Goal: Information Seeking & Learning: Learn about a topic

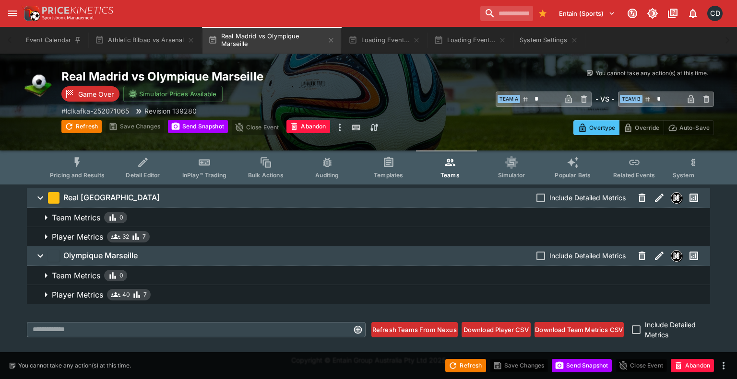
click at [81, 168] on icon "Event type filters" at bounding box center [77, 162] width 12 height 12
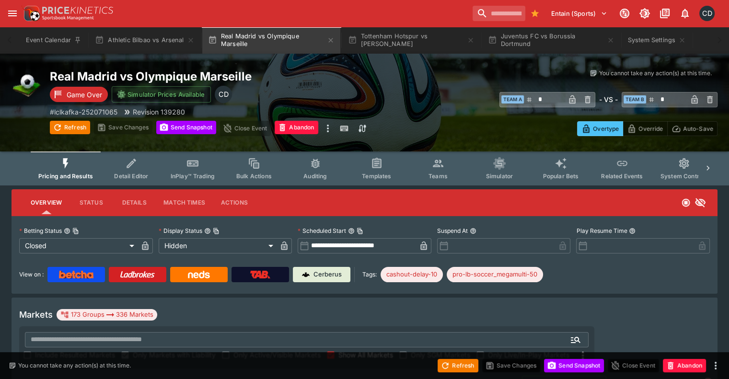
click at [393, 350] on span "Show All Markets" at bounding box center [366, 355] width 55 height 10
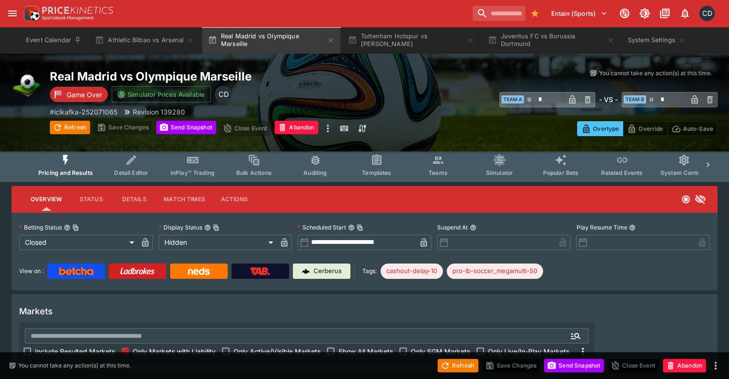
scroll to position [4, 0]
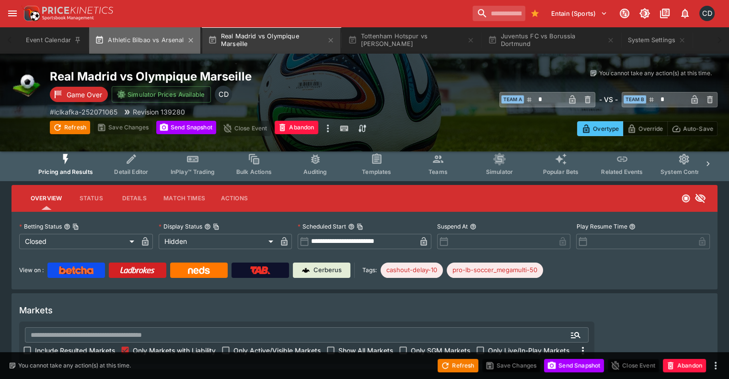
click at [149, 51] on button "Athletic Bilbao vs Arsenal" at bounding box center [144, 40] width 111 height 27
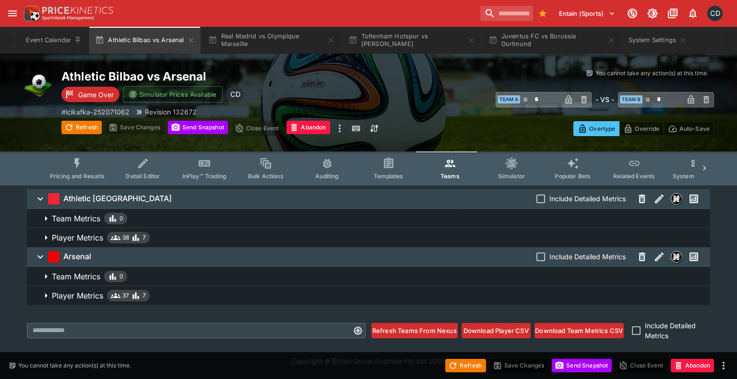
click at [82, 163] on icon "Event type filters" at bounding box center [77, 163] width 12 height 12
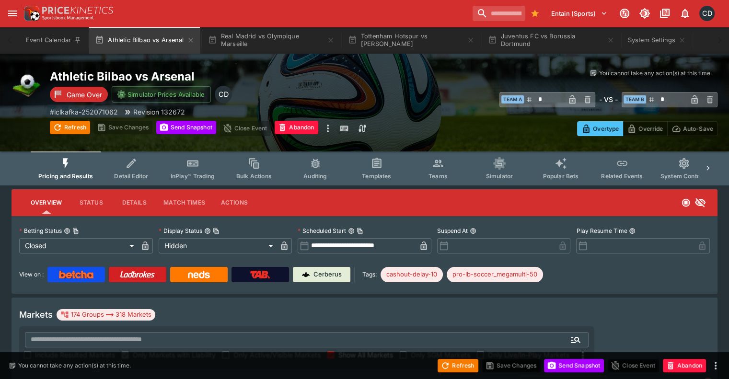
click at [393, 350] on span "Show All Markets" at bounding box center [366, 355] width 55 height 10
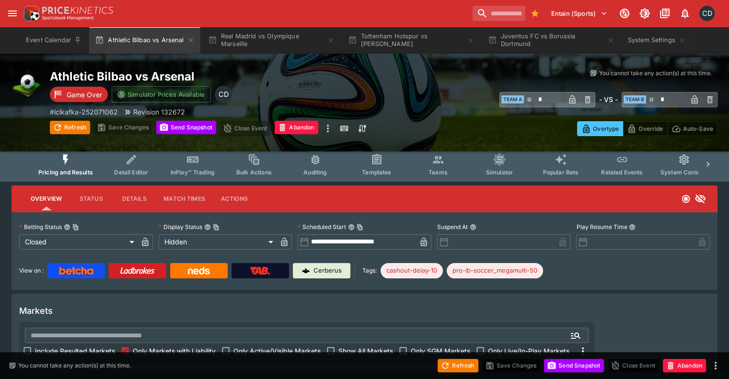
scroll to position [4, 0]
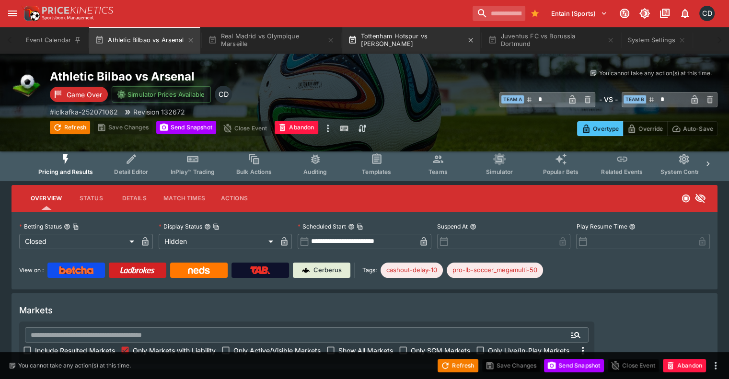
click at [424, 52] on button "Tottenham Hotspur vs Villarreal CF" at bounding box center [411, 40] width 138 height 27
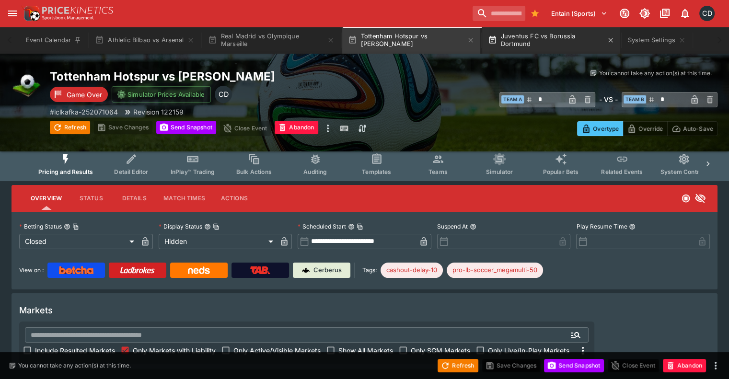
click at [527, 39] on button "Juventus FC vs Borussia Dortmund" at bounding box center [551, 40] width 138 height 27
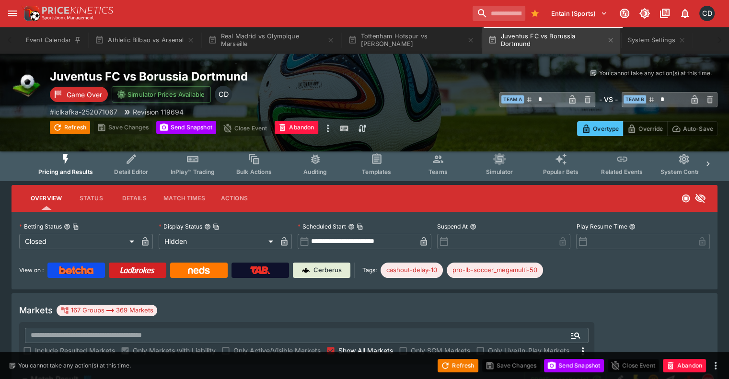
click at [393, 346] on span "Show All Markets" at bounding box center [366, 351] width 55 height 10
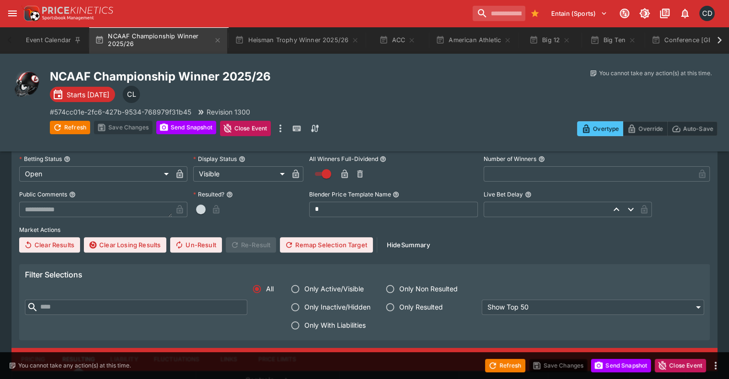
scroll to position [336, 0]
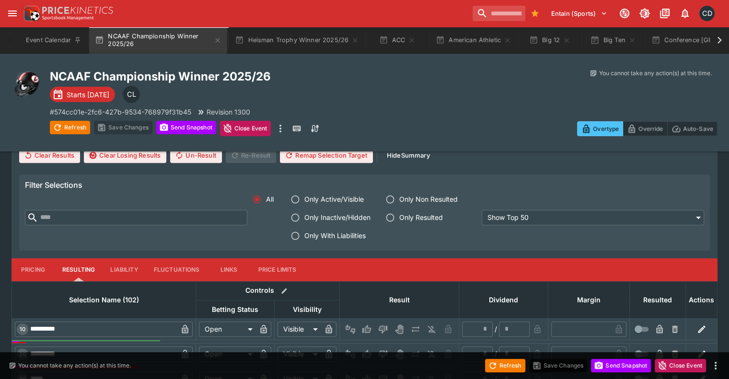
click at [45, 258] on button "Pricing" at bounding box center [33, 269] width 43 height 23
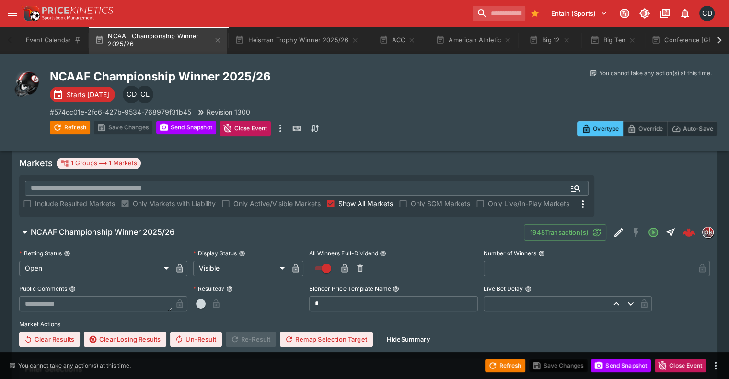
scroll to position [96, 0]
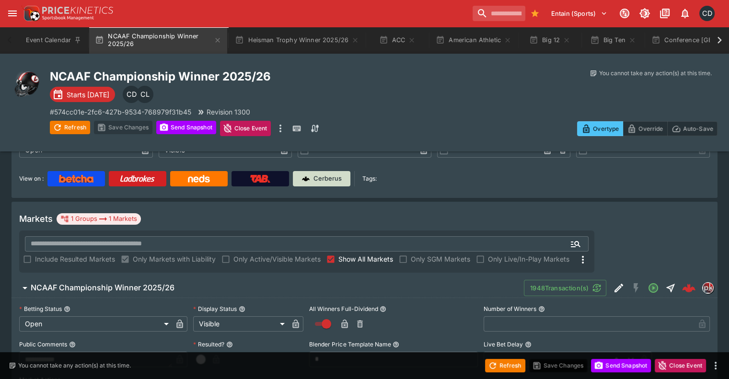
click at [310, 181] on img at bounding box center [306, 179] width 8 height 8
click at [403, 39] on button "ACC" at bounding box center [397, 40] width 61 height 27
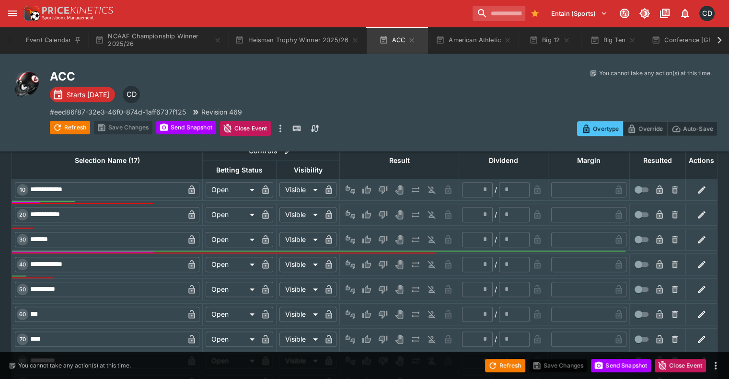
scroll to position [480, 0]
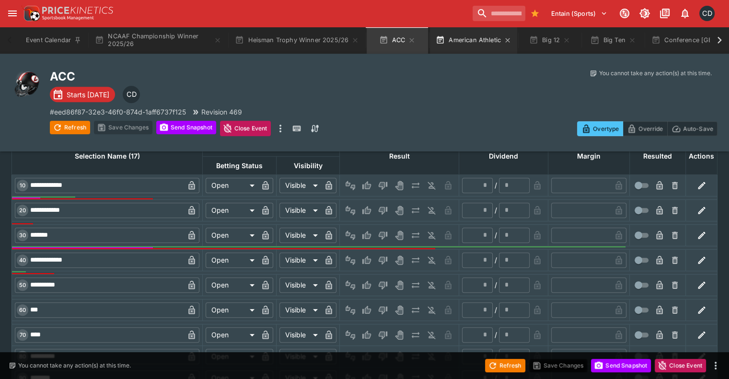
click at [471, 42] on button "American Athletic" at bounding box center [473, 40] width 87 height 27
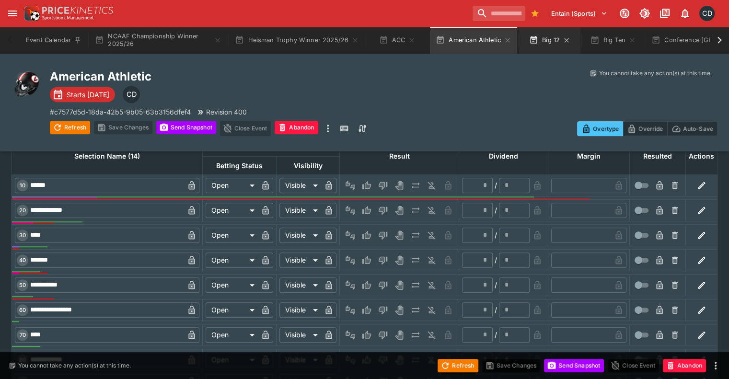
click at [552, 39] on button "Big 12" at bounding box center [549, 40] width 61 height 27
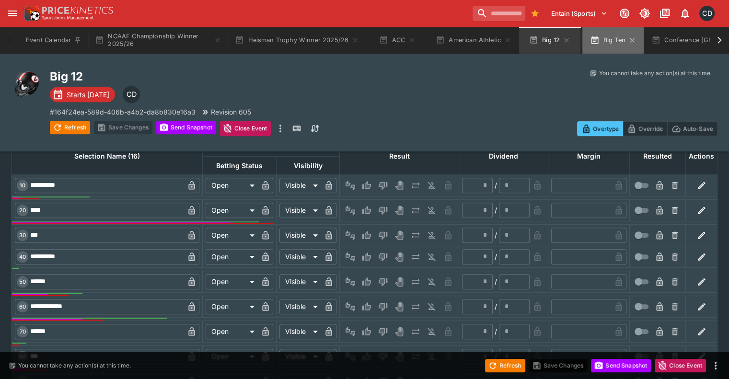
click at [610, 38] on button "Big Ten" at bounding box center [613, 40] width 61 height 27
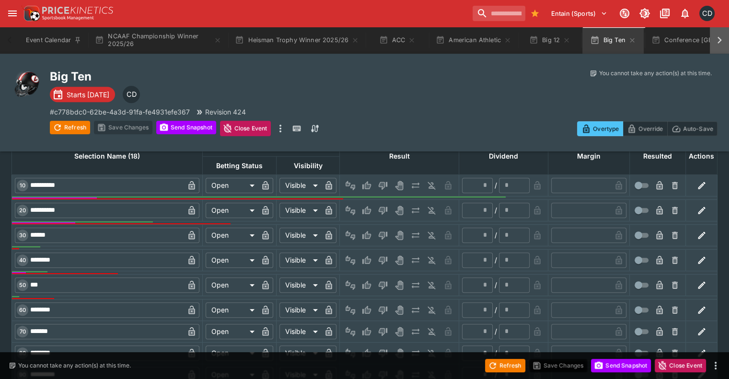
click at [721, 44] on icon at bounding box center [719, 40] width 13 height 13
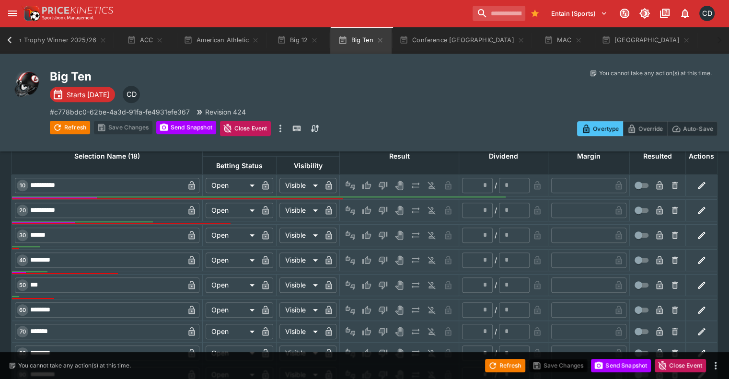
scroll to position [0, 296]
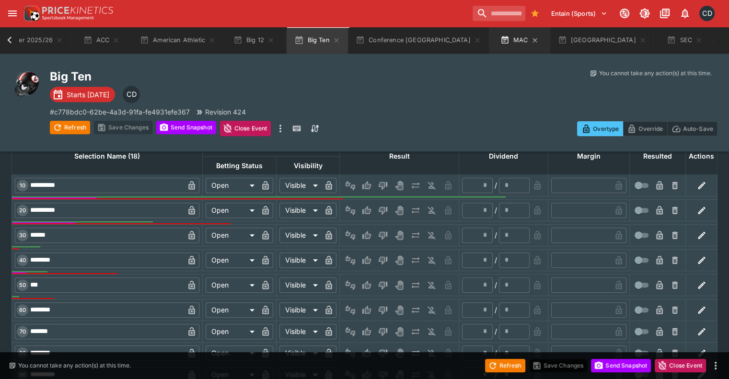
click at [489, 40] on button "MAC" at bounding box center [519, 40] width 61 height 27
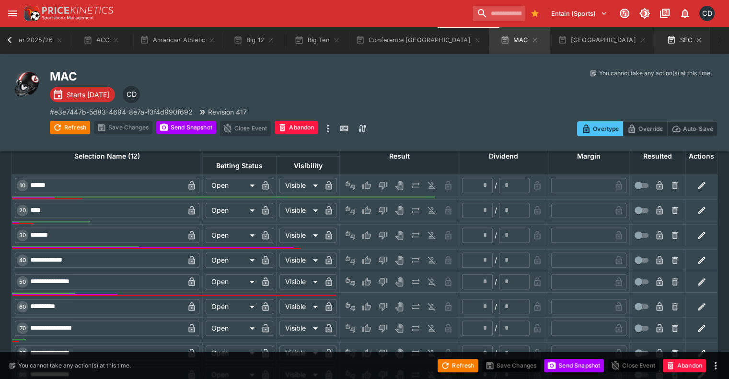
click at [655, 42] on button "SEC" at bounding box center [685, 40] width 61 height 27
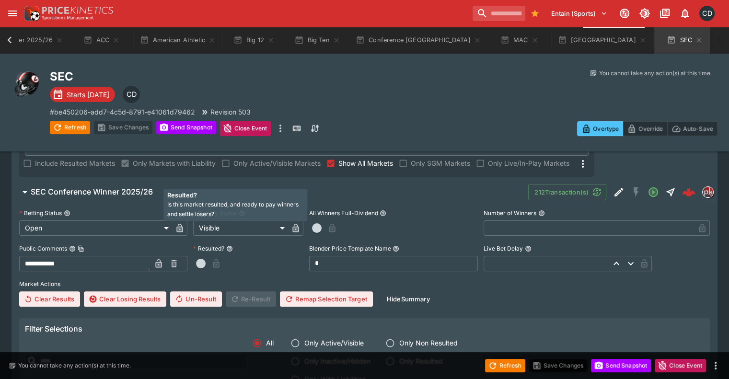
scroll to position [48, 0]
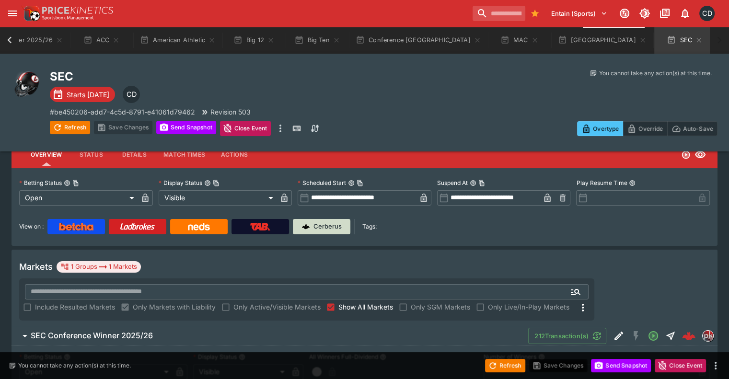
click at [333, 228] on p "Cerberus" at bounding box center [328, 227] width 28 height 10
